Goal: Check status: Check status

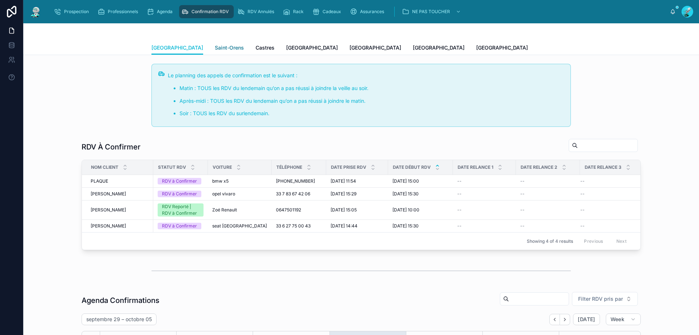
click at [215, 47] on span "Saint-Orens" at bounding box center [229, 47] width 29 height 7
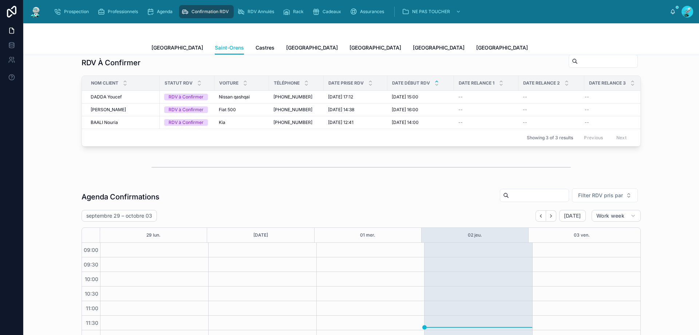
scroll to position [73, 0]
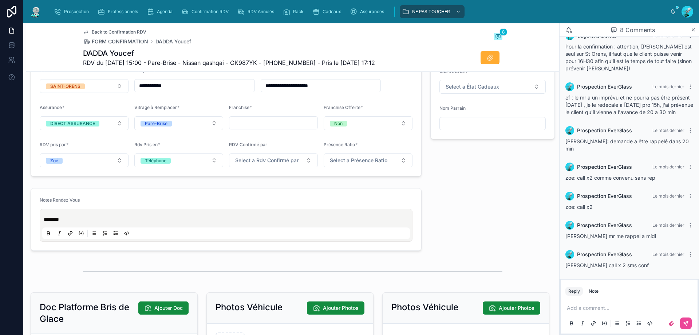
scroll to position [607, 0]
